Goal: Understand process/instructions: Learn about a topic

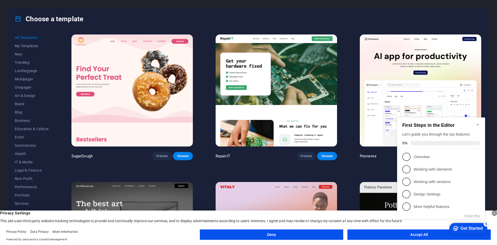
click at [401, 236] on appcues-checklist "Contextual help checklist present on screen" at bounding box center [442, 173] width 94 height 127
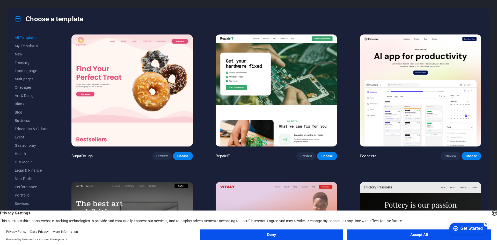
click at [402, 236] on button "Accept All" at bounding box center [420, 234] width 144 height 10
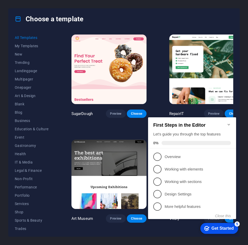
click at [230, 122] on icon "Minimize checklist" at bounding box center [229, 124] width 4 height 4
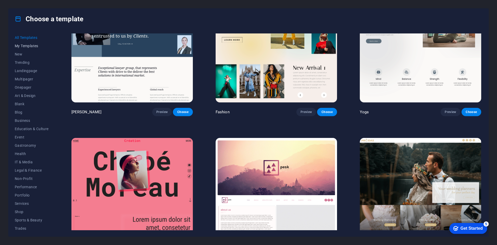
click at [30, 46] on span "My Templates" at bounding box center [32, 46] width 34 height 4
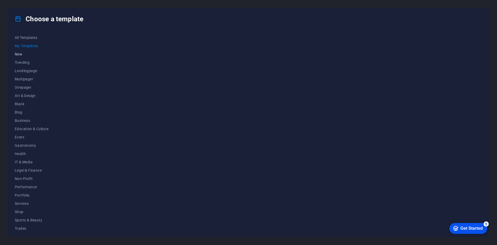
click at [18, 56] on button "New" at bounding box center [32, 54] width 34 height 8
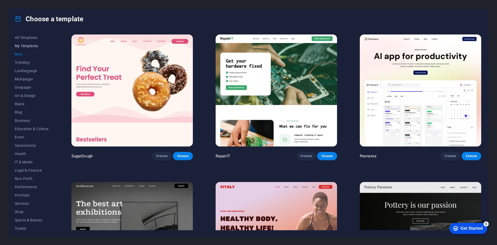
click at [24, 46] on span "My Templates" at bounding box center [32, 46] width 34 height 4
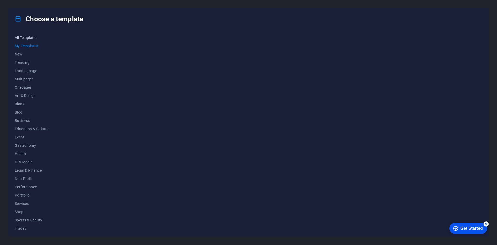
click at [26, 35] on button "All Templates" at bounding box center [32, 37] width 34 height 8
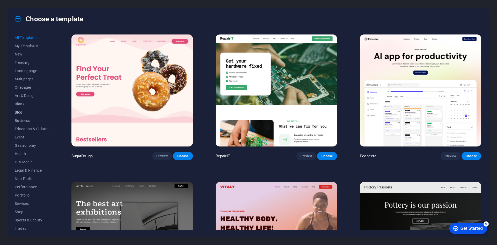
scroll to position [19, 0]
click at [17, 19] on icon at bounding box center [18, 19] width 7 height 7
click at [248, 28] on div "Choose a template" at bounding box center [249, 19] width 480 height 21
click at [248, 229] on div "Get Started" at bounding box center [472, 228] width 22 height 5
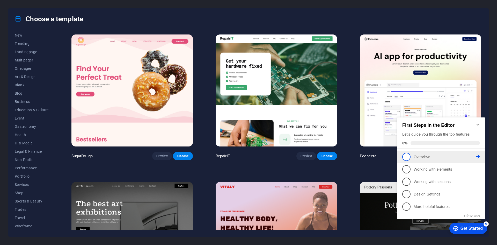
click at [248, 155] on span "1" at bounding box center [407, 157] width 8 height 8
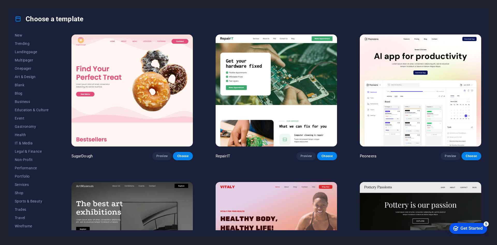
click at [248, 231] on div "checkmark Get Started 5" at bounding box center [469, 228] width 38 height 11
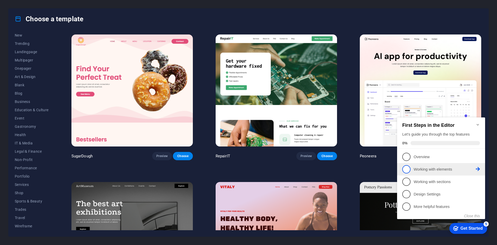
click at [248, 170] on span "2" at bounding box center [407, 169] width 8 height 8
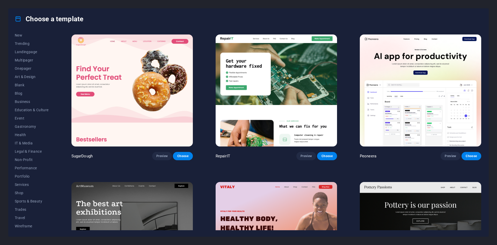
scroll to position [0, 0]
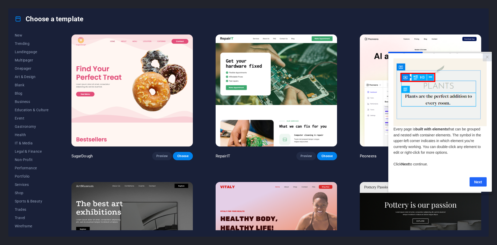
click at [248, 181] on link "Next" at bounding box center [478, 181] width 17 height 9
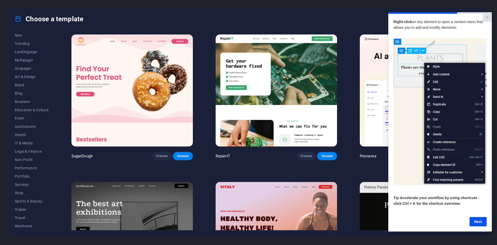
click at [248, 190] on p "​" at bounding box center [440, 188] width 93 height 6
click at [248, 223] on link "Next" at bounding box center [478, 221] width 17 height 9
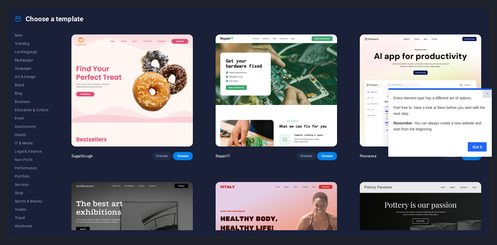
click at [248, 146] on link "Got it" at bounding box center [477, 146] width 19 height 9
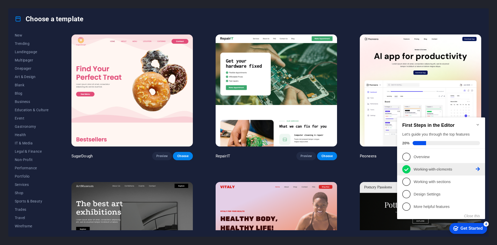
click at [248, 168] on icon at bounding box center [478, 169] width 4 height 4
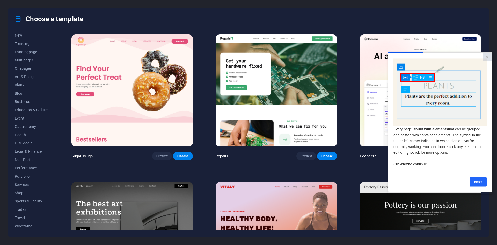
click at [248, 182] on link "Next" at bounding box center [478, 181] width 17 height 9
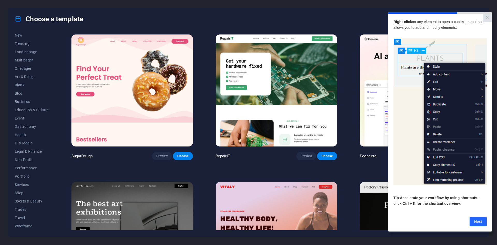
click at [248, 226] on link "Next" at bounding box center [478, 221] width 17 height 9
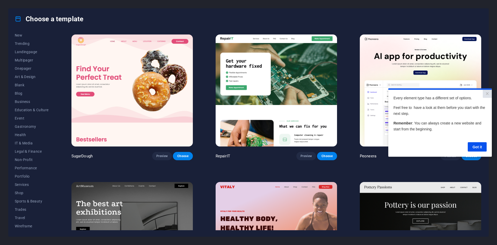
click at [248, 152] on cue "Every element type has a different set of options. Feel free to have a look at …" at bounding box center [441, 123] width 104 height 67
click at [248, 146] on link "Got it" at bounding box center [477, 146] width 19 height 9
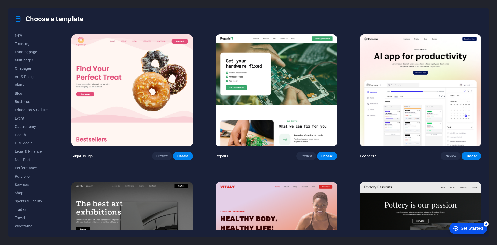
click at [248, 228] on div "Get Started" at bounding box center [472, 228] width 22 height 5
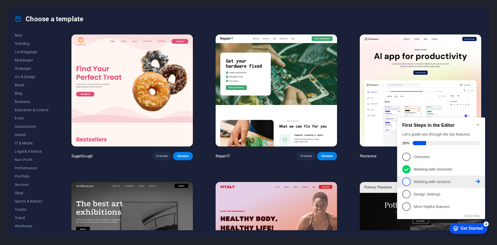
click at [248, 180] on p "Working with sections - incomplete" at bounding box center [445, 181] width 62 height 5
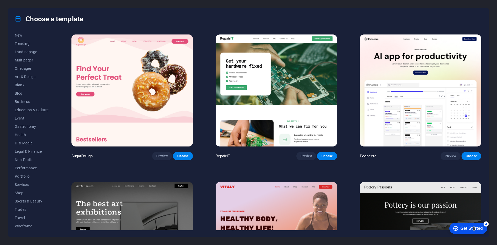
drag, startPoint x: 473, startPoint y: 226, endPoint x: 524, endPoint y: 332, distance: 117.2
click at [248, 226] on div "Get Started" at bounding box center [472, 228] width 22 height 5
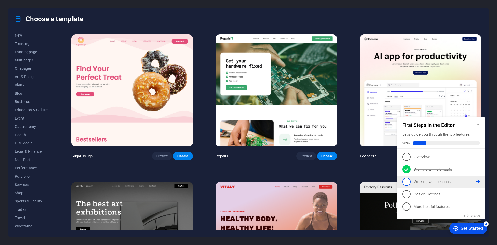
click at [248, 159] on icon at bounding box center [478, 156] width 4 height 4
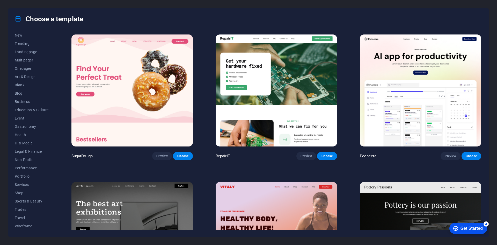
click at [248, 229] on div "Get Started" at bounding box center [472, 228] width 22 height 5
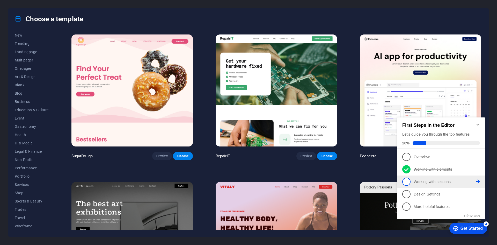
click at [248, 180] on span "3" at bounding box center [407, 181] width 8 height 8
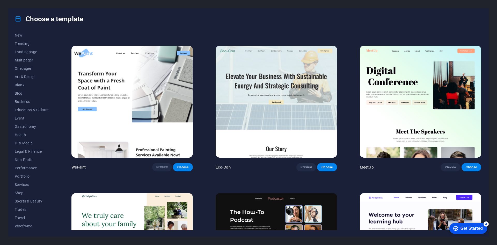
scroll to position [700, 0]
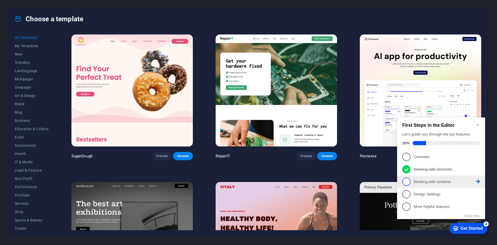
click at [479, 159] on icon at bounding box center [478, 156] width 4 height 4
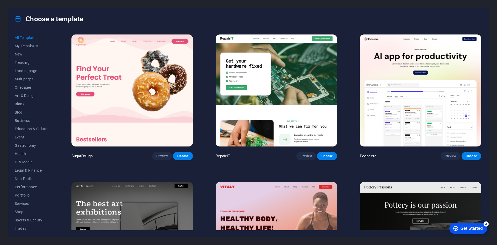
click at [472, 230] on div "Get Started" at bounding box center [472, 228] width 22 height 5
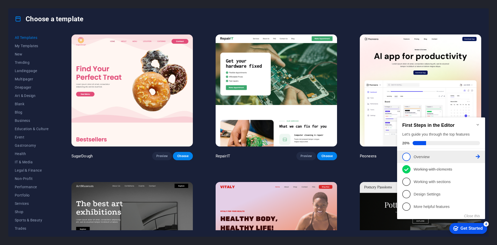
click at [408, 156] on span "1" at bounding box center [407, 157] width 8 height 8
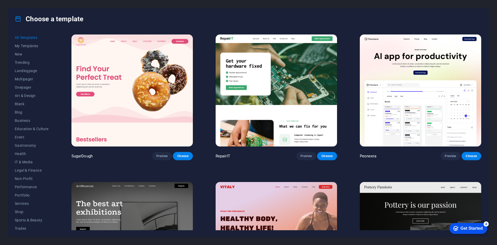
click at [469, 230] on div "Get Started" at bounding box center [472, 228] width 22 height 5
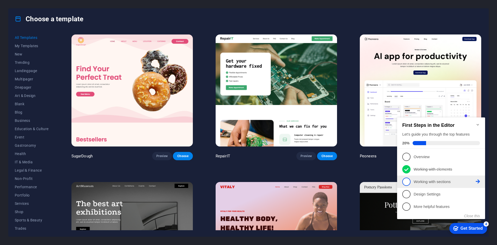
click at [477, 186] on li "3 Working with sections - incomplete" at bounding box center [441, 181] width 88 height 12
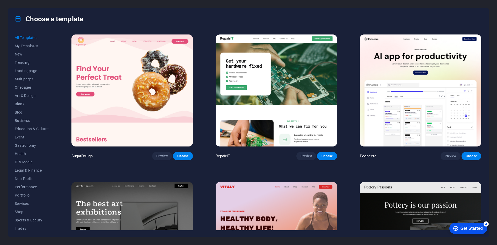
drag, startPoint x: 523, startPoint y: 332, endPoint x: 523, endPoint y: 337, distance: 4.1
click div "checkmark Get Started 4 First Steps in the Editor Let's guide you through the t…"
click at [473, 229] on div "Get Started" at bounding box center [472, 228] width 22 height 5
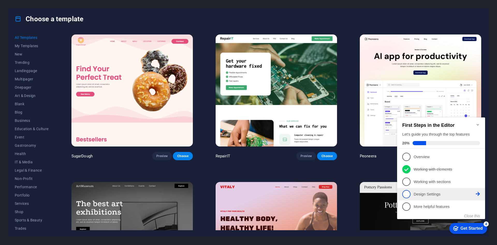
click at [429, 191] on p "Design Settings - incomplete" at bounding box center [445, 193] width 62 height 5
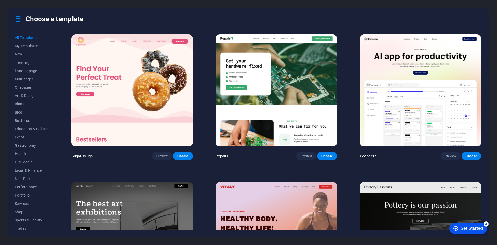
click at [464, 226] on div "Get Started" at bounding box center [472, 228] width 22 height 5
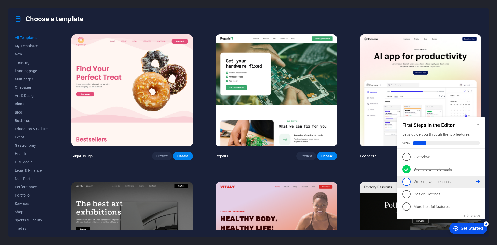
click at [409, 182] on span "3" at bounding box center [407, 181] width 8 height 8
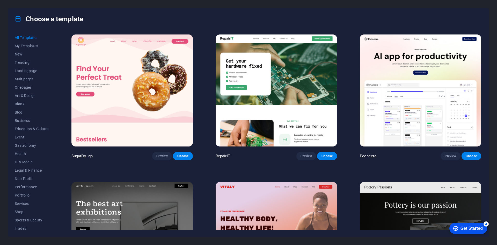
click at [304, 97] on img at bounding box center [277, 90] width 122 height 112
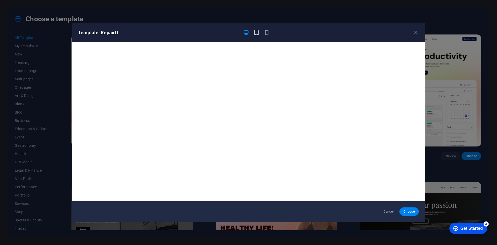
click at [255, 32] on icon "button" at bounding box center [257, 33] width 6 height 6
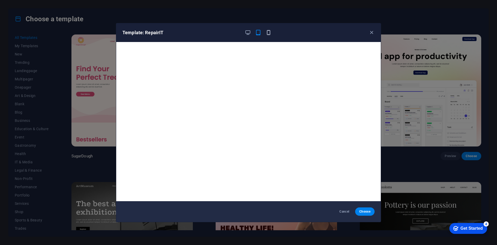
click at [266, 33] on icon "button" at bounding box center [269, 33] width 6 height 6
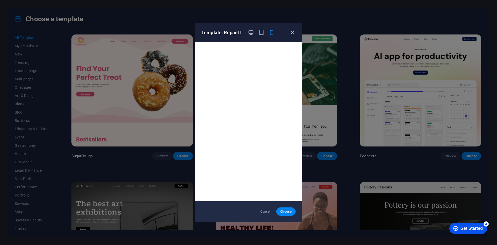
click at [293, 33] on icon "button" at bounding box center [293, 33] width 6 height 6
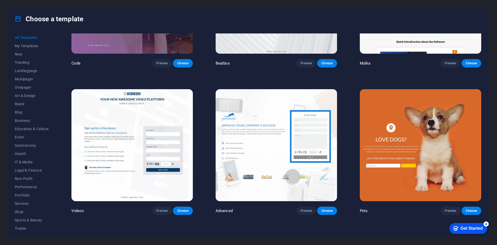
scroll to position [7466, 0]
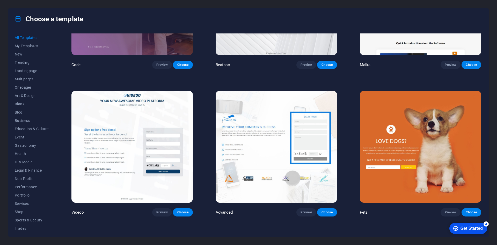
click at [1, 22] on div "Choose a template All Templates My Templates New Trending Landingpage Multipage…" at bounding box center [248, 122] width 497 height 245
click at [5, 2] on div "Choose a template All Templates My Templates New Trending Landingpage Multipage…" at bounding box center [248, 122] width 497 height 245
click at [45, 7] on div "Choose a template All Templates My Templates New Trending Landingpage Multipage…" at bounding box center [248, 122] width 497 height 245
drag, startPoint x: 46, startPoint y: 7, endPoint x: 200, endPoint y: 16, distance: 153.4
click at [200, 16] on div "Choose a template" at bounding box center [249, 19] width 480 height 21
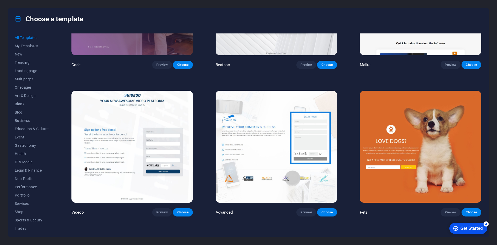
drag, startPoint x: 470, startPoint y: 232, endPoint x: 521, endPoint y: 309, distance: 92.1
click at [470, 232] on div "checkmark Get Started 4" at bounding box center [469, 228] width 38 height 11
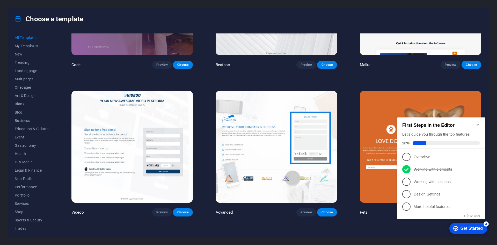
drag, startPoint x: 470, startPoint y: 199, endPoint x: 471, endPoint y: 232, distance: 32.6
click at [471, 232] on div "checkmark Get Started 4" at bounding box center [469, 228] width 38 height 11
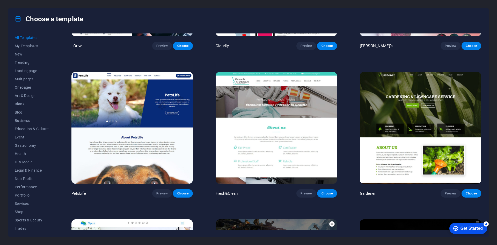
scroll to position [5419, 0]
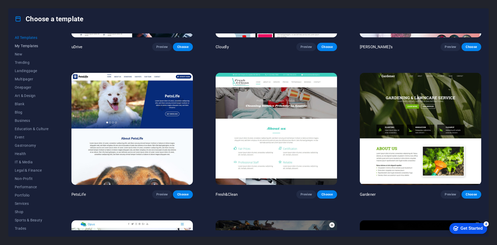
click at [28, 44] on span "My Templates" at bounding box center [32, 46] width 34 height 4
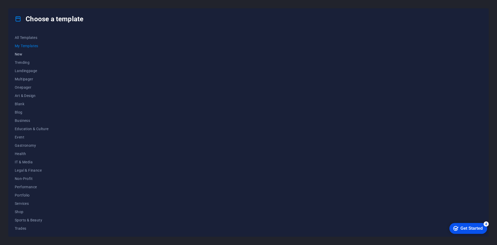
click at [22, 53] on span "New" at bounding box center [32, 54] width 34 height 4
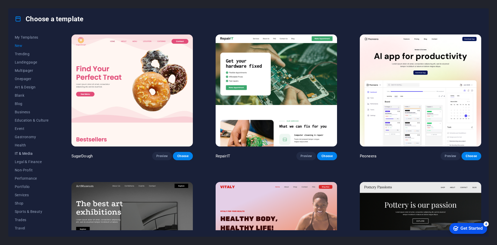
scroll to position [19, 0]
click at [31, 240] on div "Choose a template All Templates My Templates New Trending Landingpage Multipage…" at bounding box center [248, 122] width 497 height 245
click at [474, 229] on div "Get Started" at bounding box center [472, 228] width 22 height 5
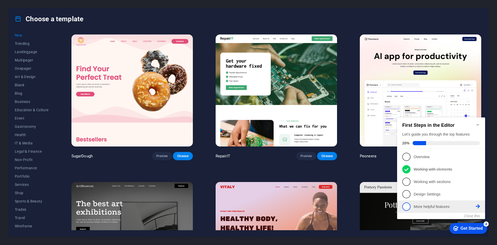
click at [427, 206] on p "More helpful features - incomplete" at bounding box center [445, 206] width 62 height 5
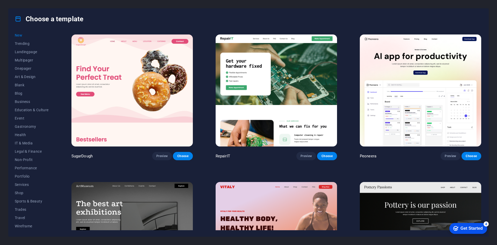
click at [468, 237] on div "Choose a template All Templates My Templates New Trending Landingpage Multipage…" at bounding box center [248, 122] width 497 height 245
click at [469, 229] on div "Get Started" at bounding box center [472, 228] width 22 height 5
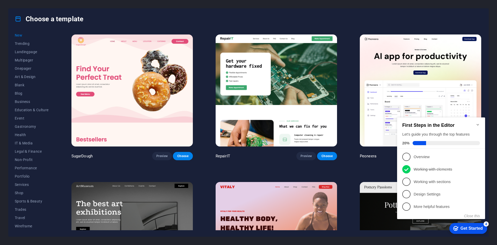
click at [469, 229] on div "Get Started" at bounding box center [472, 228] width 22 height 5
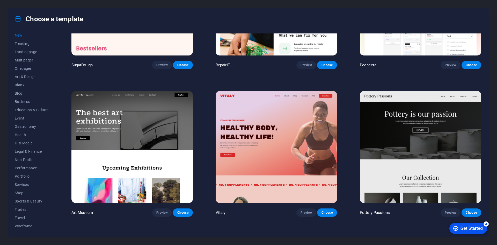
scroll to position [181, 0]
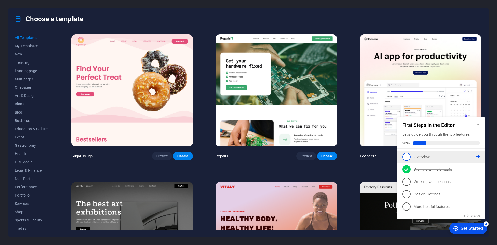
click at [436, 158] on p "Overview - incomplete" at bounding box center [445, 156] width 62 height 5
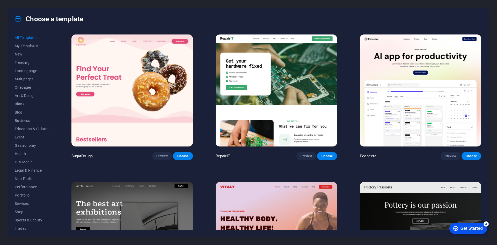
scroll to position [155, 0]
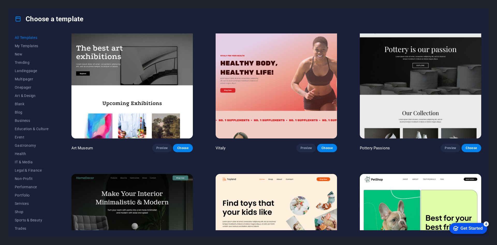
click at [470, 229] on div "Get Started" at bounding box center [472, 228] width 22 height 5
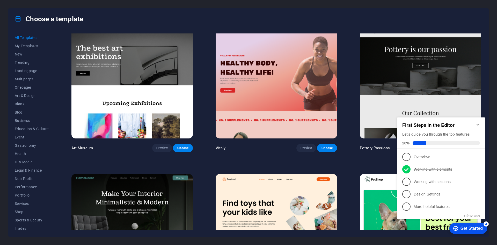
click at [405, 141] on span "20%" at bounding box center [408, 143] width 10 height 4
click at [423, 141] on span at bounding box center [419, 143] width 13 height 4
click at [409, 155] on span "1" at bounding box center [407, 157] width 8 height 8
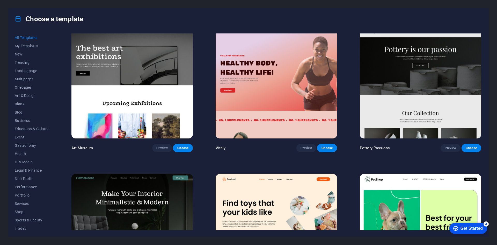
click at [483, 231] on div "Get Started" at bounding box center [472, 228] width 22 height 5
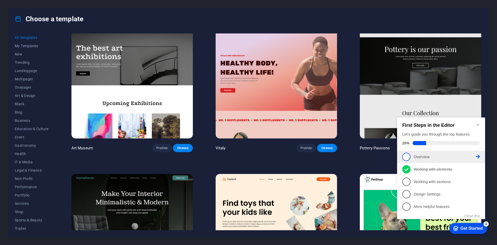
click at [478, 156] on icon at bounding box center [478, 156] width 4 height 4
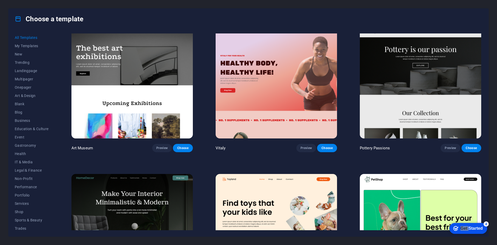
click div "checkmark Get Started 4 First Steps in the Editor Let's guide you through the t…"
click at [474, 226] on div "Get Started" at bounding box center [472, 228] width 22 height 5
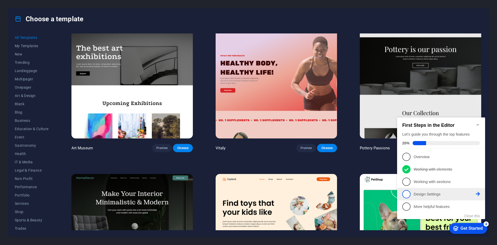
click at [453, 197] on link "4 Design Settings - incomplete" at bounding box center [442, 194] width 78 height 8
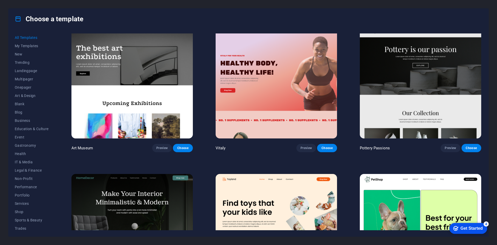
click at [488, 234] on div "checkmark Get Started 4" at bounding box center [469, 228] width 38 height 11
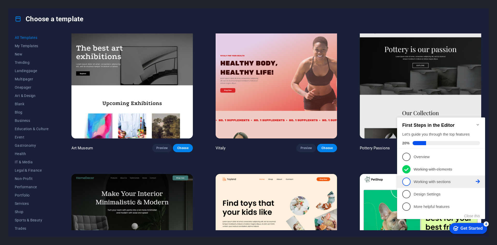
click at [479, 159] on icon at bounding box center [478, 156] width 4 height 4
